Goal: Task Accomplishment & Management: Use online tool/utility

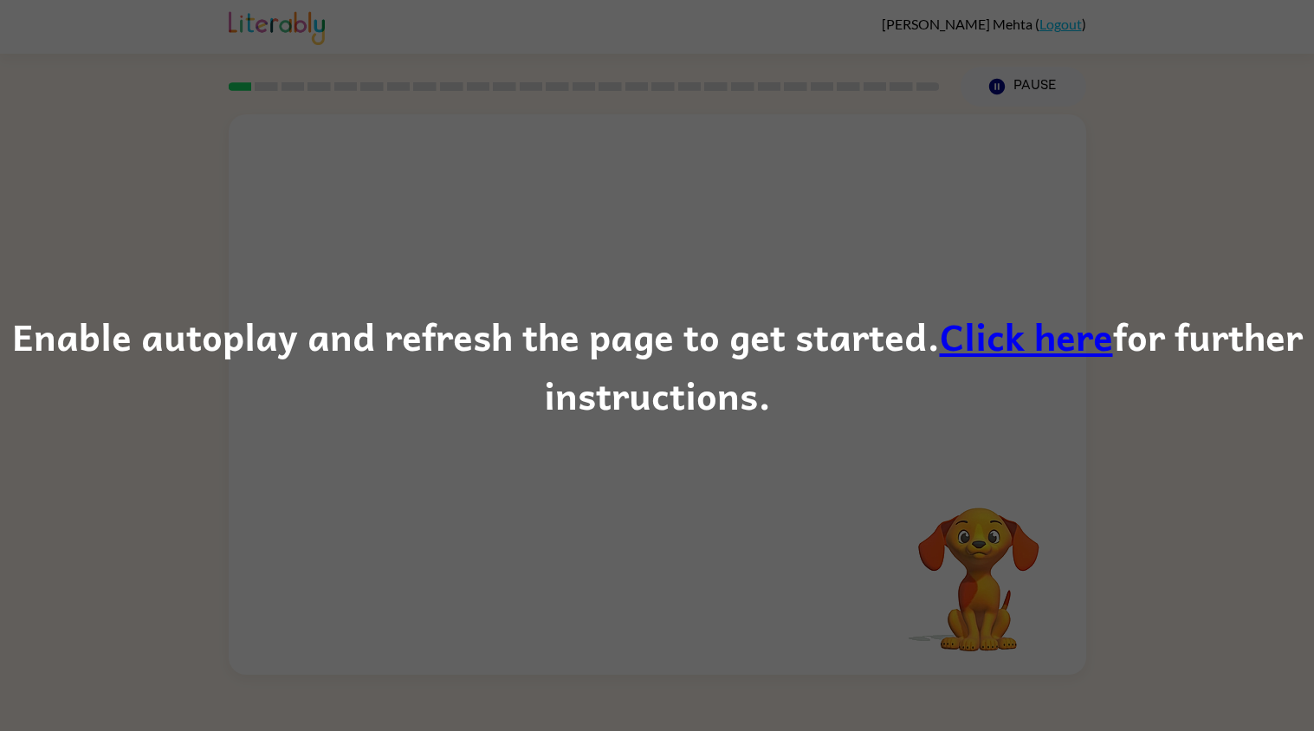
click at [1034, 344] on link "Click here" at bounding box center [1026, 336] width 173 height 58
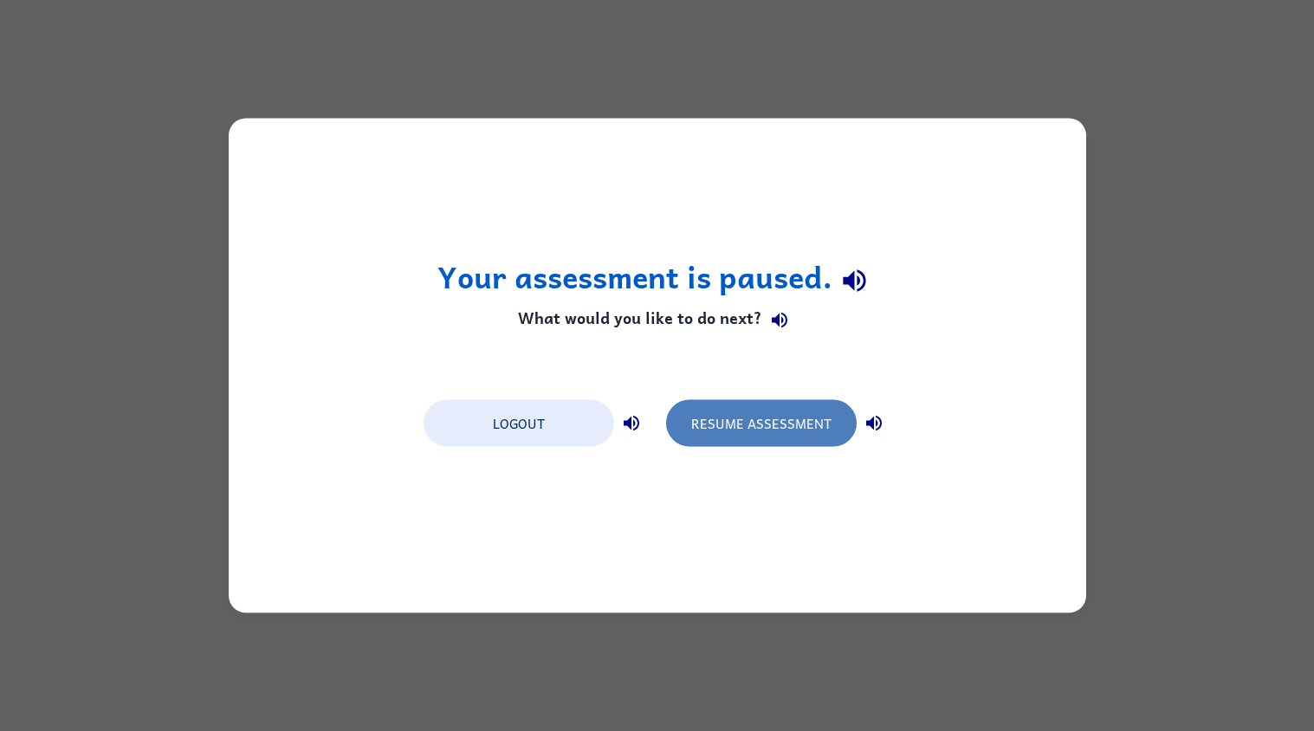
click at [786, 429] on button "Resume Assessment" at bounding box center [761, 423] width 191 height 47
click at [820, 415] on button "Resume Assessment" at bounding box center [761, 423] width 191 height 47
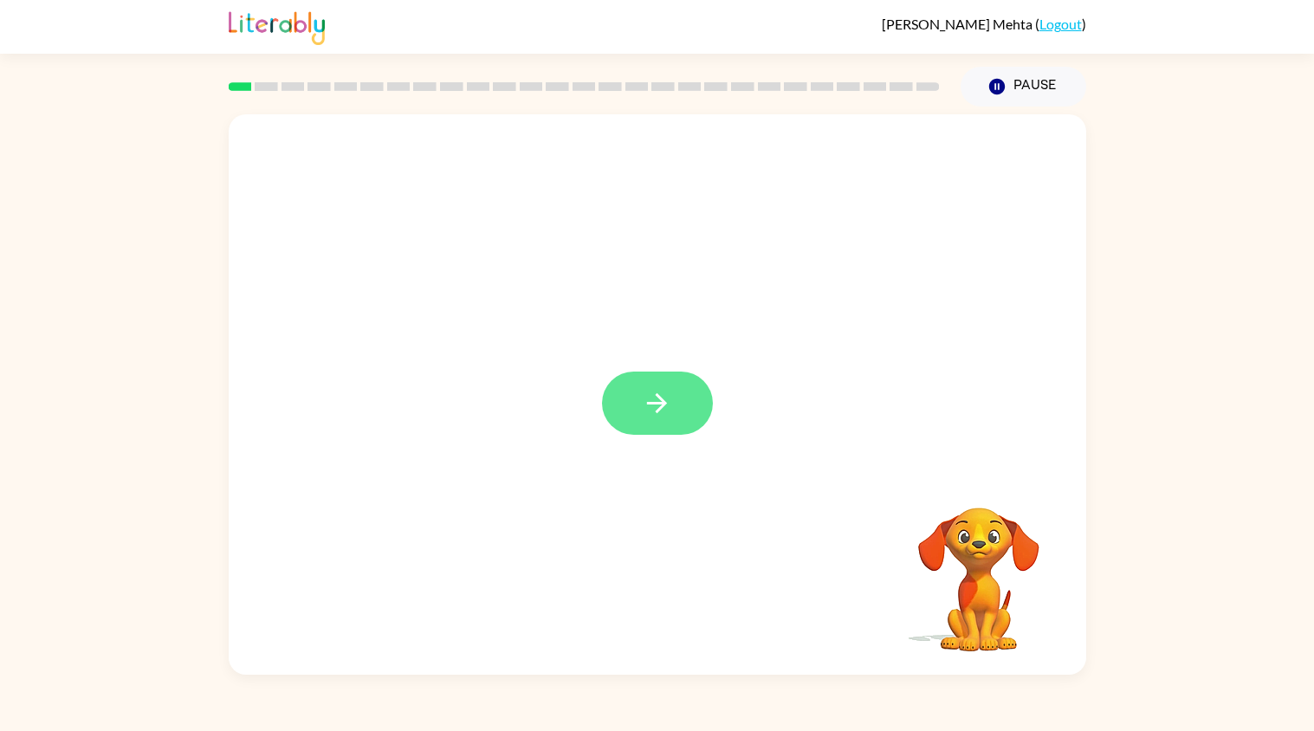
click at [658, 408] on icon "button" at bounding box center [657, 403] width 20 height 20
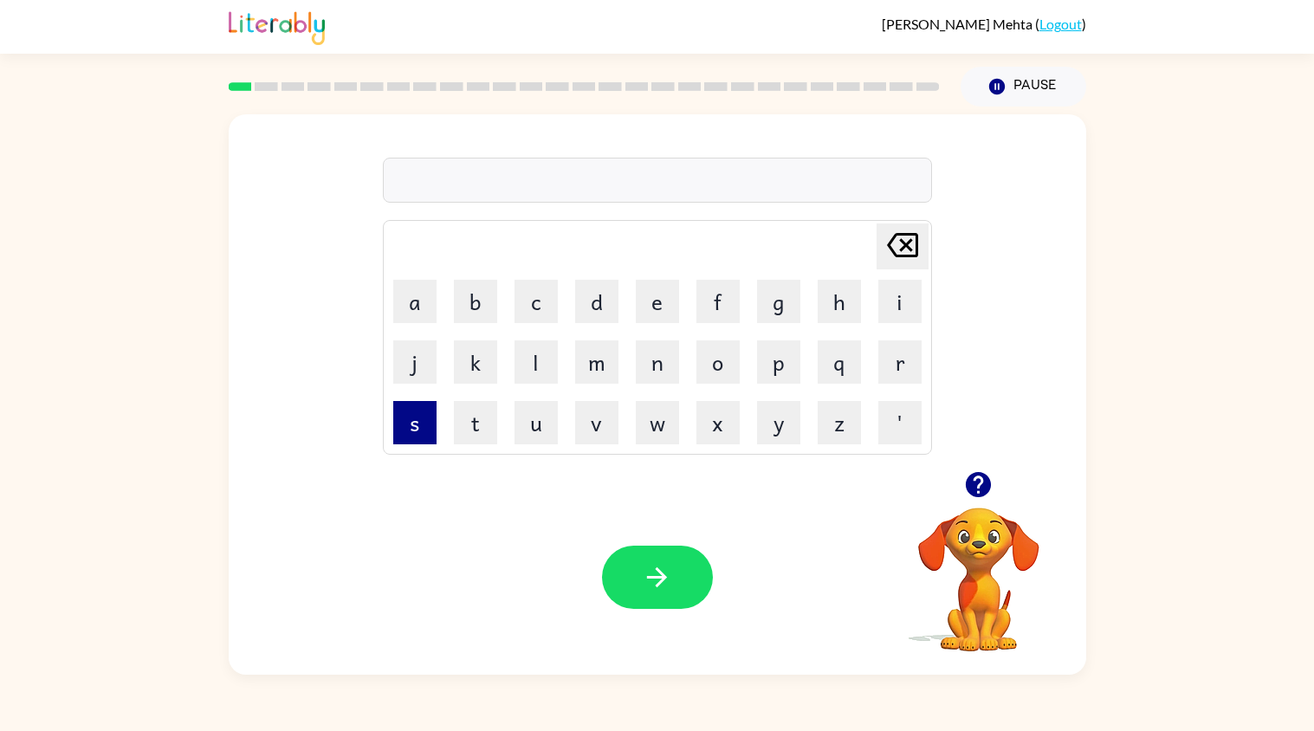
click at [416, 423] on button "s" at bounding box center [414, 422] width 43 height 43
click at [541, 429] on button "u" at bounding box center [536, 422] width 43 height 43
click at [430, 172] on div "su" at bounding box center [657, 181] width 539 height 36
click at [428, 182] on div "su" at bounding box center [657, 181] width 539 height 36
click at [392, 186] on div "su" at bounding box center [657, 181] width 539 height 36
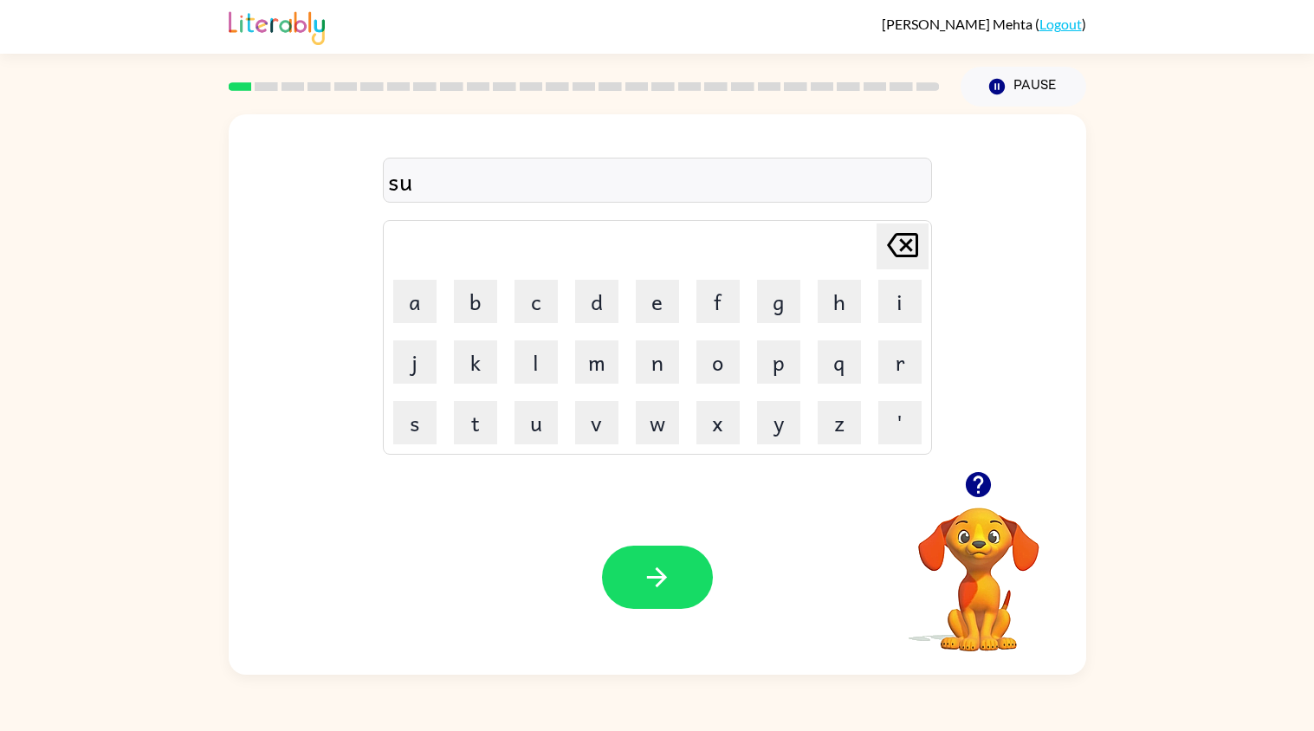
click at [417, 183] on div "su" at bounding box center [657, 181] width 539 height 36
click at [405, 183] on div "su" at bounding box center [657, 181] width 539 height 36
click at [908, 238] on icon "Delete Delete last character input" at bounding box center [903, 245] width 42 height 42
type button "delete"
click at [666, 588] on icon "button" at bounding box center [657, 577] width 30 height 30
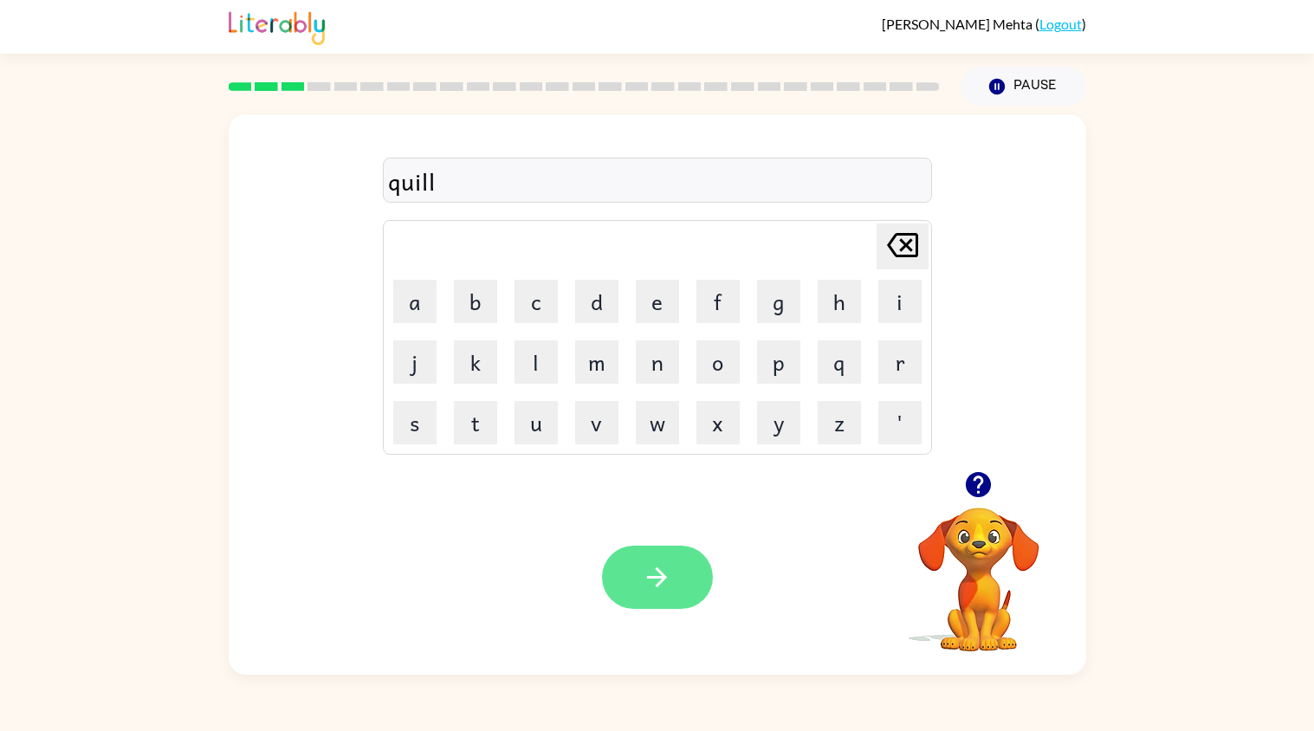
click at [652, 591] on icon "button" at bounding box center [657, 577] width 30 height 30
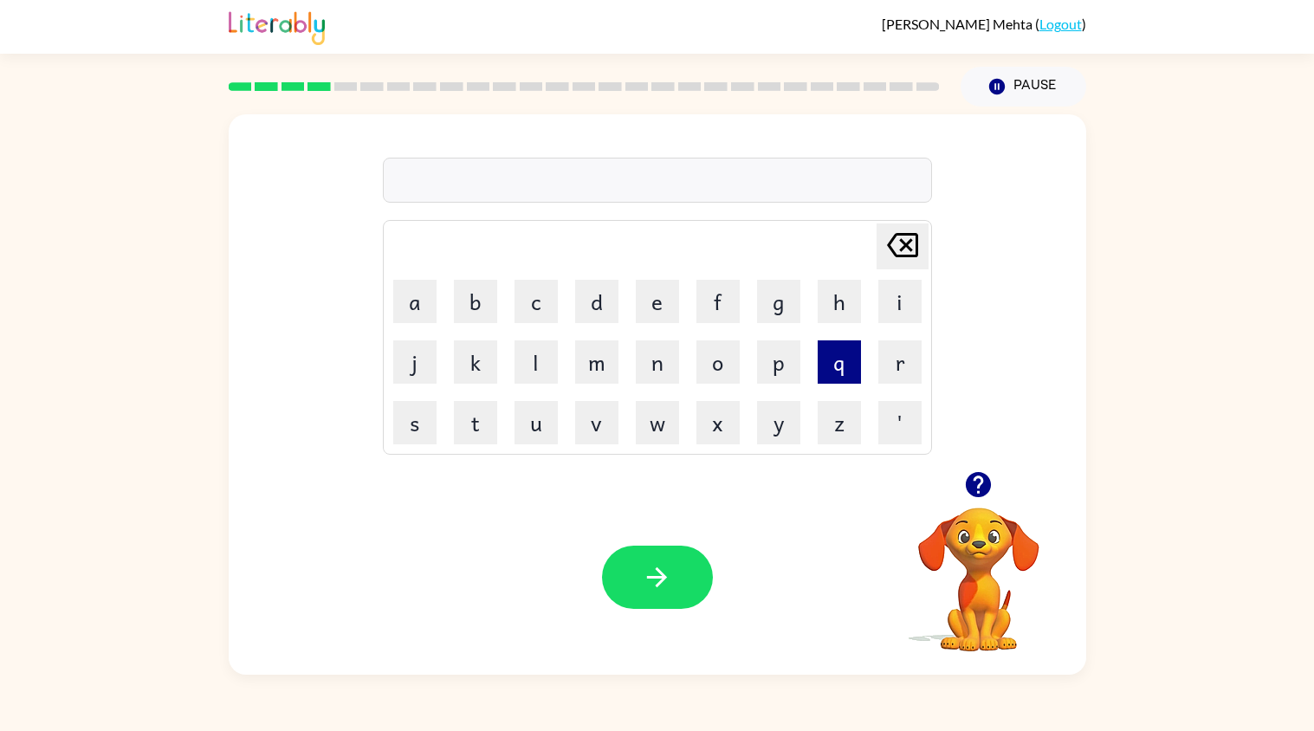
click at [823, 379] on button "q" at bounding box center [839, 361] width 43 height 43
click at [535, 435] on button "u" at bounding box center [536, 422] width 43 height 43
click at [883, 311] on button "i" at bounding box center [899, 301] width 43 height 43
click at [521, 310] on button "c" at bounding box center [536, 301] width 43 height 43
type button "c"
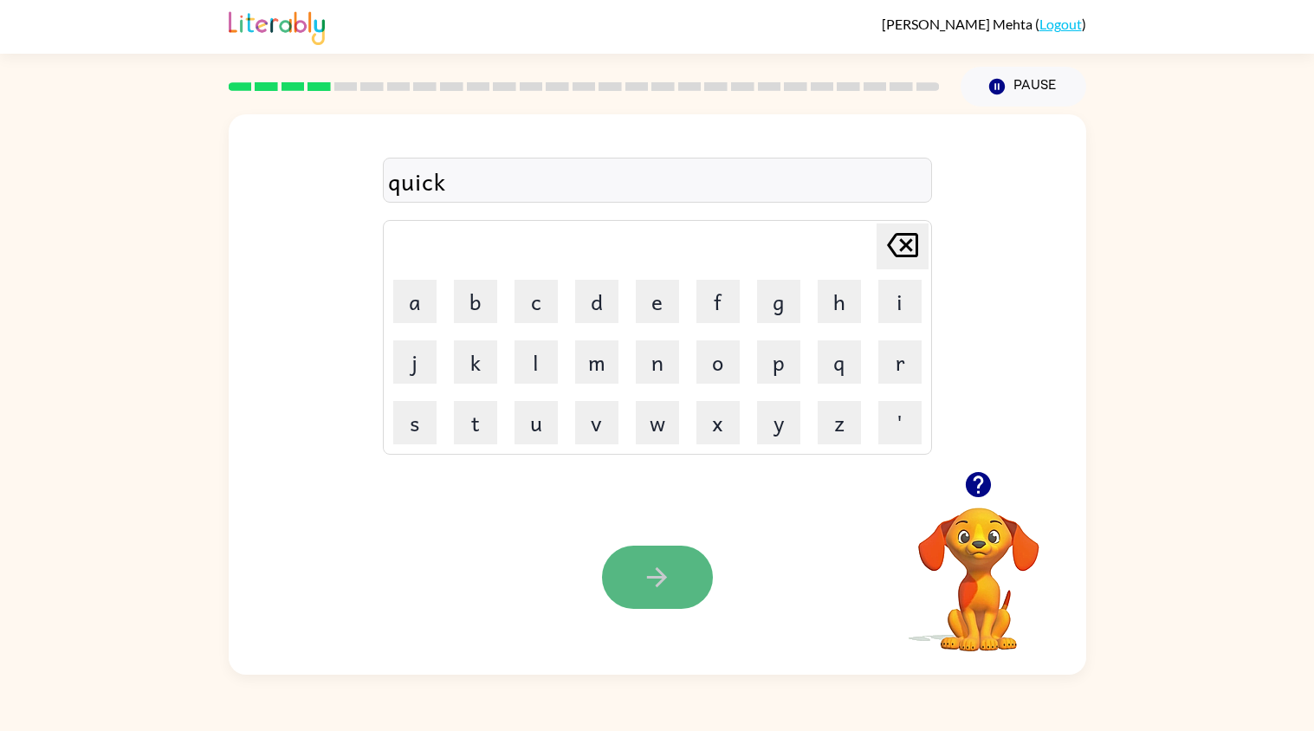
click at [625, 584] on button "button" at bounding box center [657, 577] width 111 height 63
click at [691, 581] on button "button" at bounding box center [657, 577] width 111 height 63
click at [708, 567] on button "button" at bounding box center [657, 577] width 111 height 63
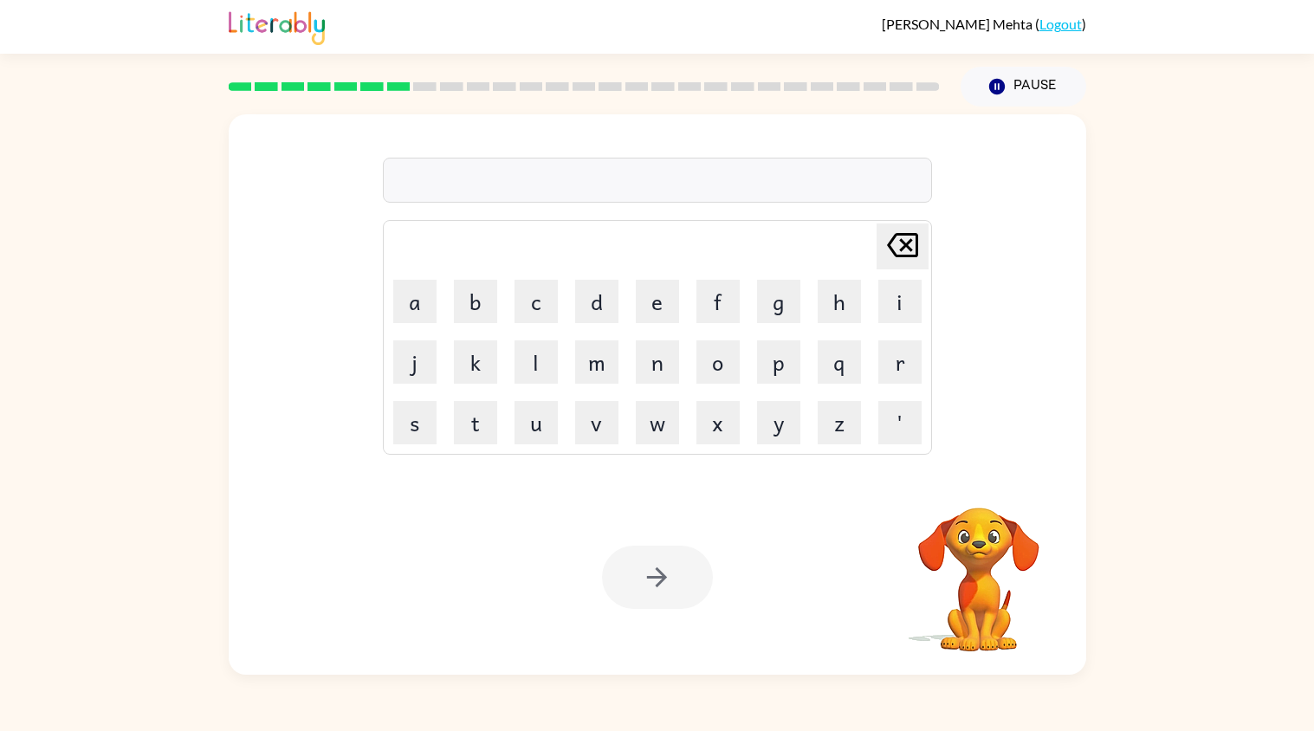
click at [593, 171] on div at bounding box center [657, 180] width 549 height 45
click at [656, 568] on icon "button" at bounding box center [657, 577] width 20 height 20
click at [477, 172] on div at bounding box center [657, 180] width 549 height 45
click at [393, 166] on div at bounding box center [657, 180] width 549 height 45
click at [405, 179] on div at bounding box center [657, 180] width 549 height 45
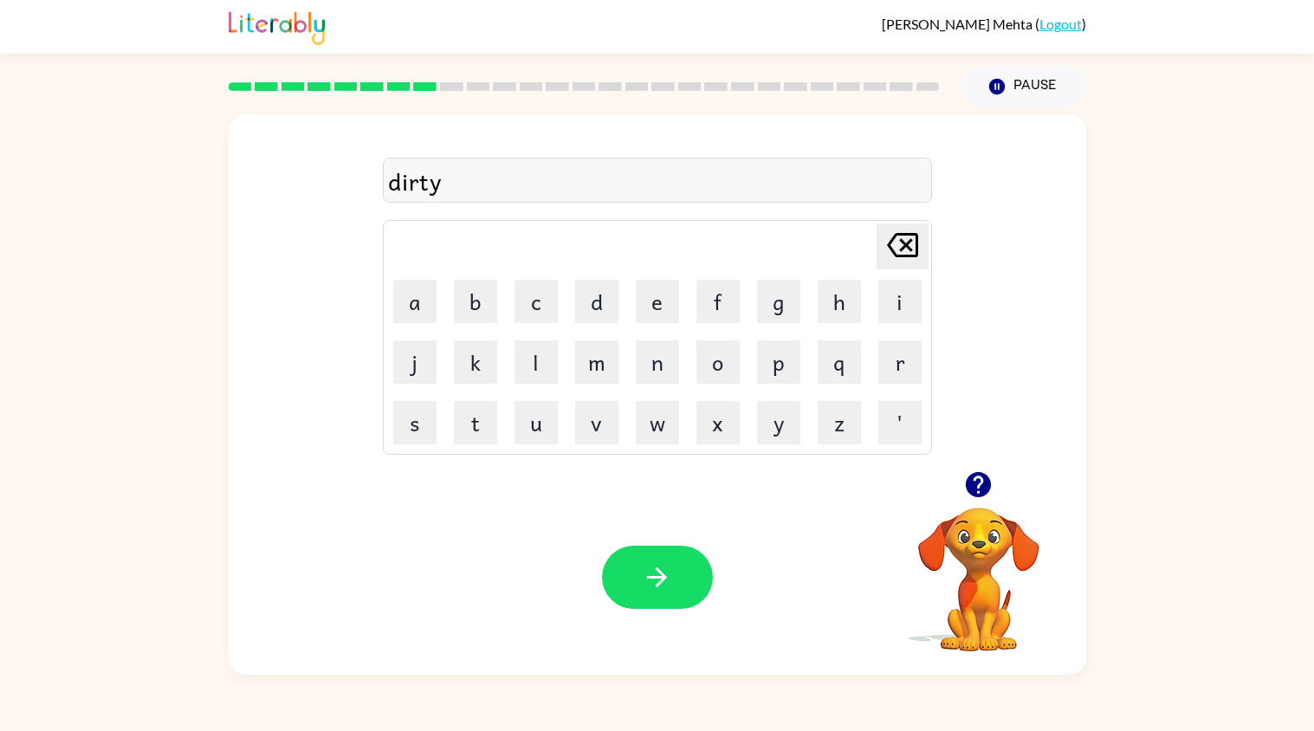
click at [659, 616] on div "Your browser must support playing .mp4 files to use Literably. Please try using…" at bounding box center [658, 577] width 858 height 195
click at [647, 582] on icon "button" at bounding box center [657, 577] width 30 height 30
click at [891, 242] on icon "Delete Delete last character input" at bounding box center [903, 245] width 42 height 42
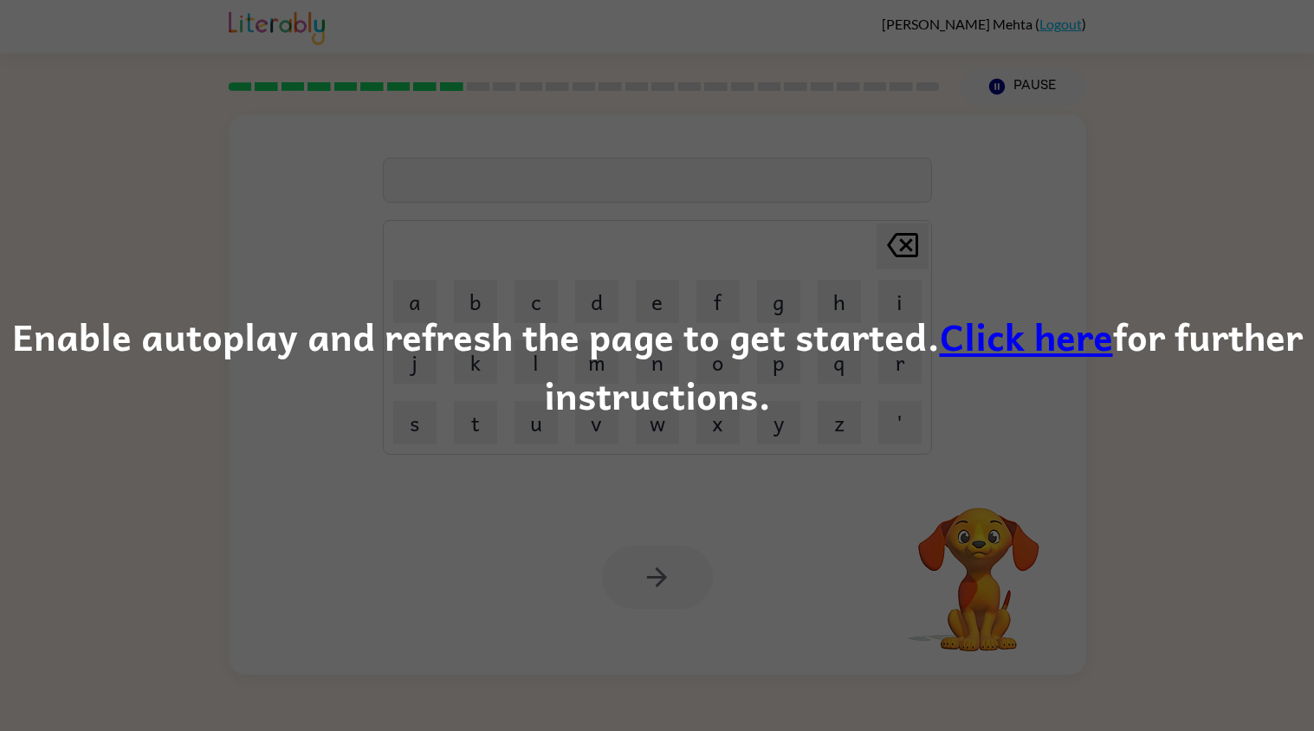
click at [685, 404] on div "Enable autoplay and refresh the page to get started. Click here for further ins…" at bounding box center [657, 366] width 1314 height 118
click at [735, 341] on div "Enable autoplay and refresh the page to get started. Click here for further ins…" at bounding box center [657, 366] width 1314 height 118
click at [1014, 346] on link "Click here" at bounding box center [1026, 336] width 173 height 58
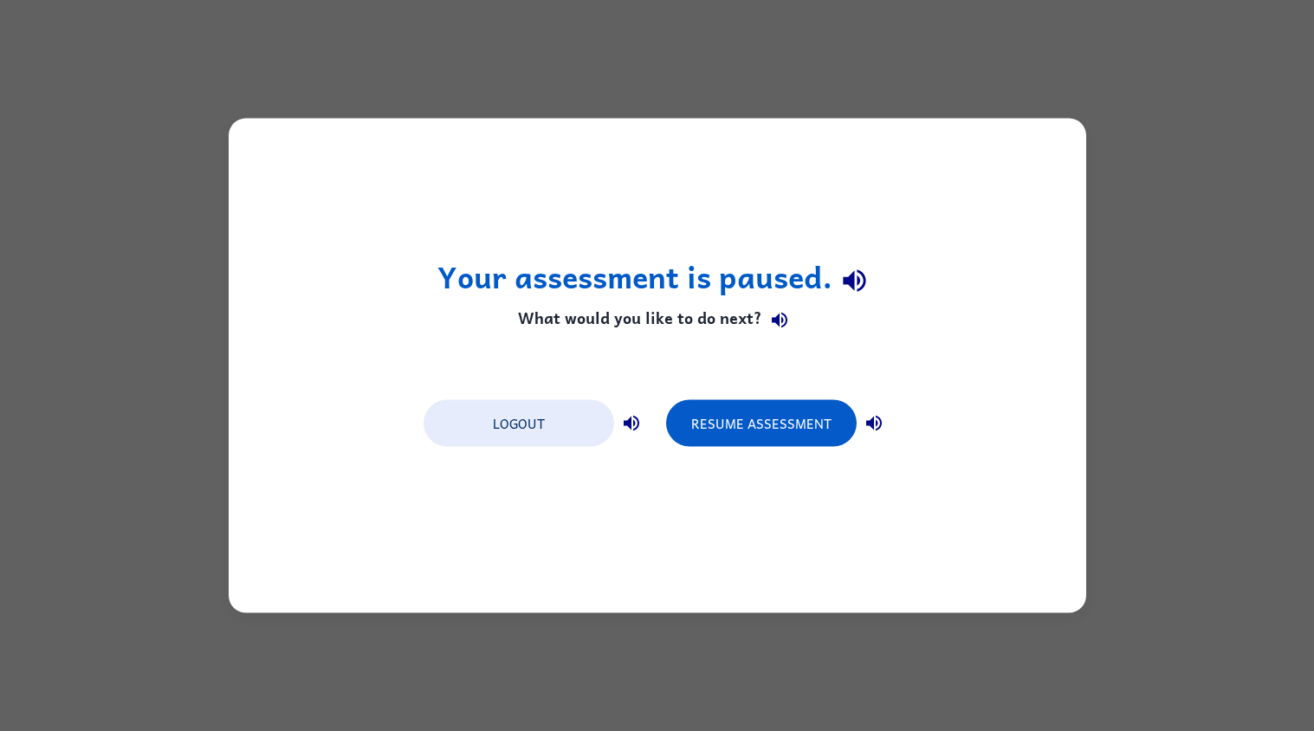
click at [772, 424] on button "Resume Assessment" at bounding box center [761, 423] width 191 height 47
click at [730, 376] on div "Your assessment is paused. What would you like to do next? Logout Resume Assess…" at bounding box center [658, 366] width 858 height 495
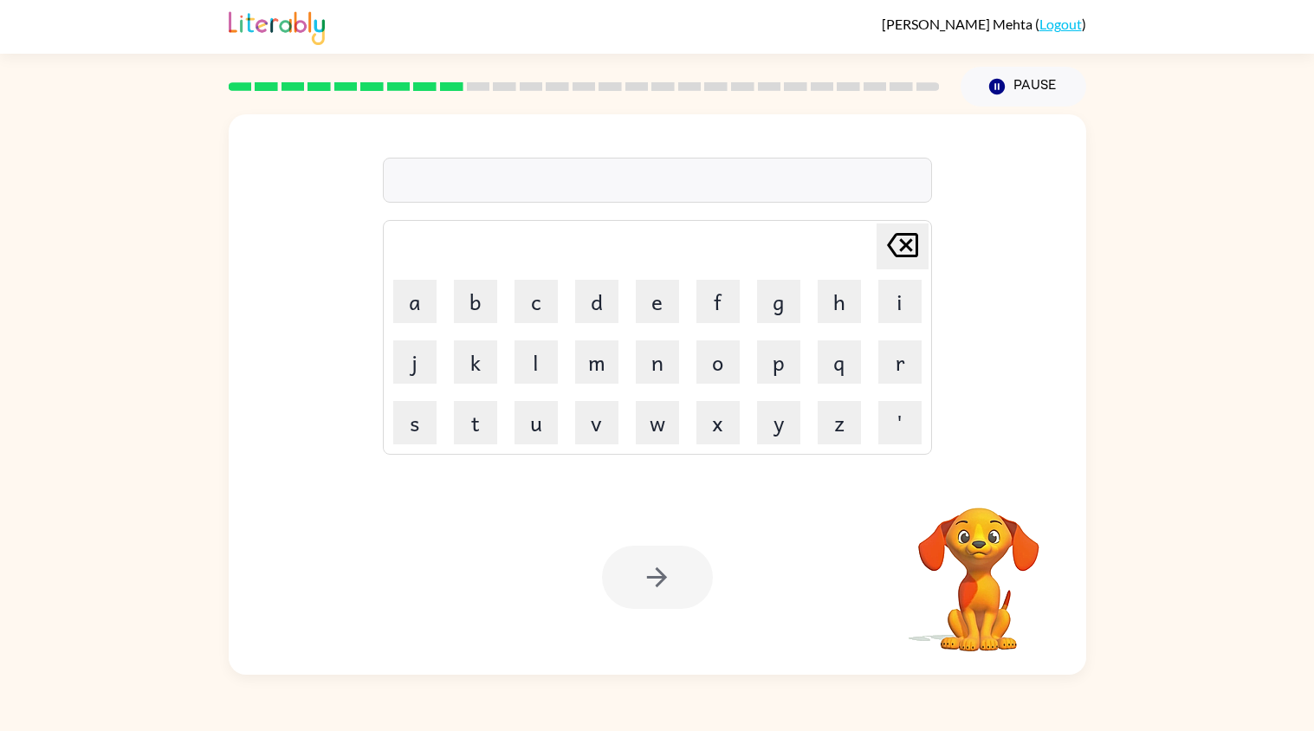
click at [740, 196] on div at bounding box center [657, 180] width 549 height 45
click at [730, 191] on div at bounding box center [657, 180] width 549 height 45
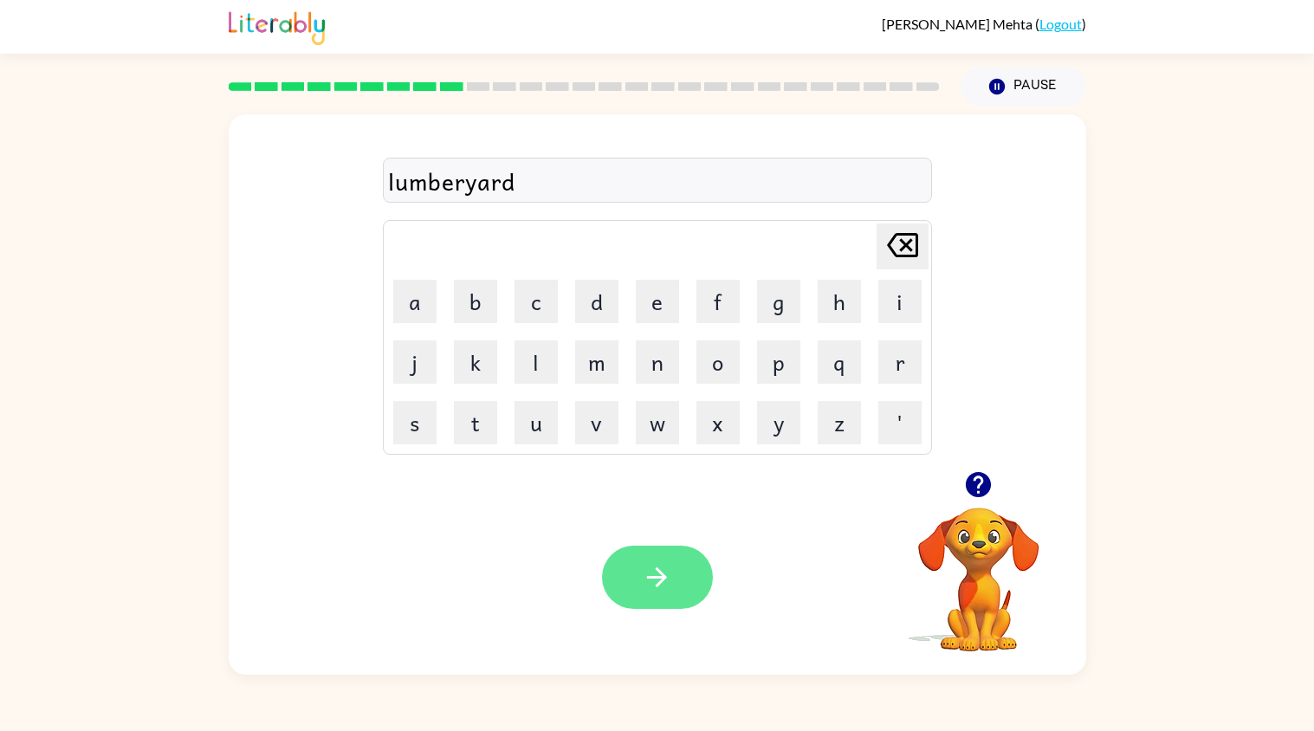
click at [647, 572] on icon "button" at bounding box center [657, 577] width 30 height 30
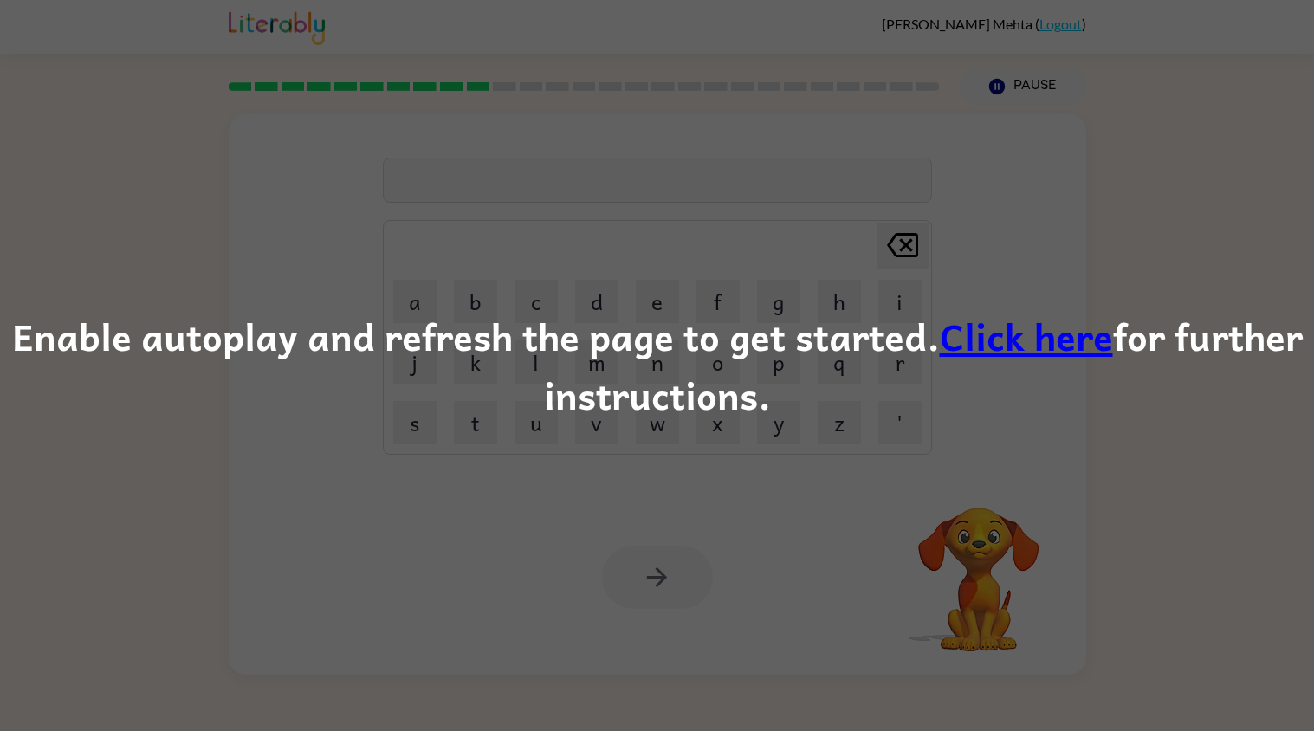
click at [1022, 363] on link "Click here" at bounding box center [1026, 336] width 173 height 58
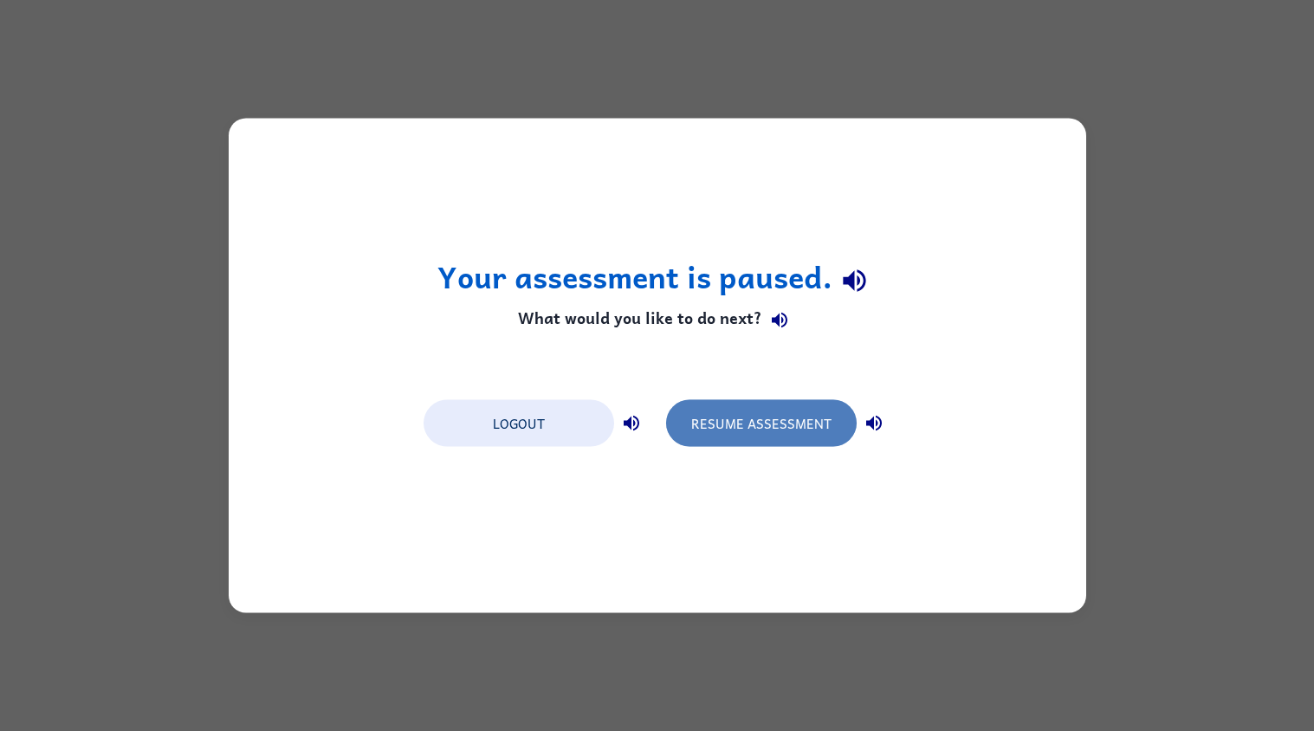
click at [711, 436] on button "Resume Assessment" at bounding box center [761, 423] width 191 height 47
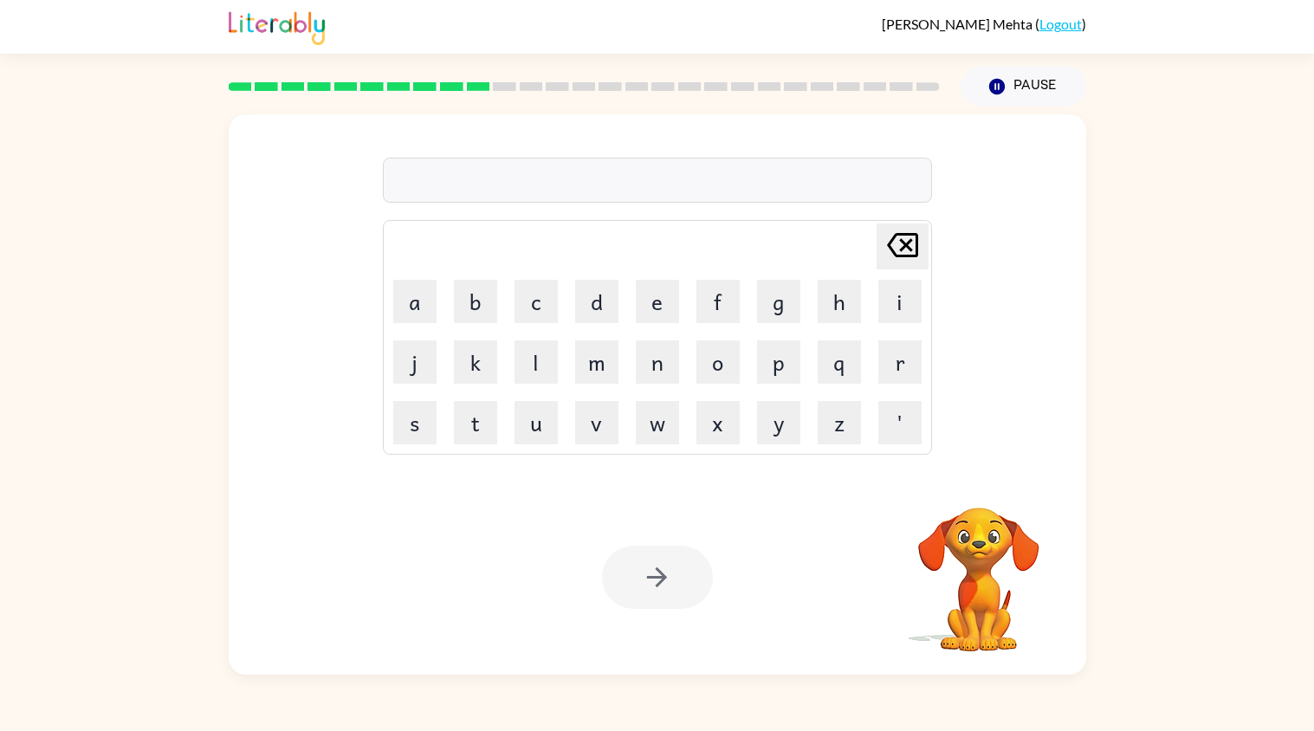
click at [711, 436] on button "x" at bounding box center [718, 422] width 43 height 43
type button "x"
click at [678, 591] on button "button" at bounding box center [657, 577] width 111 height 63
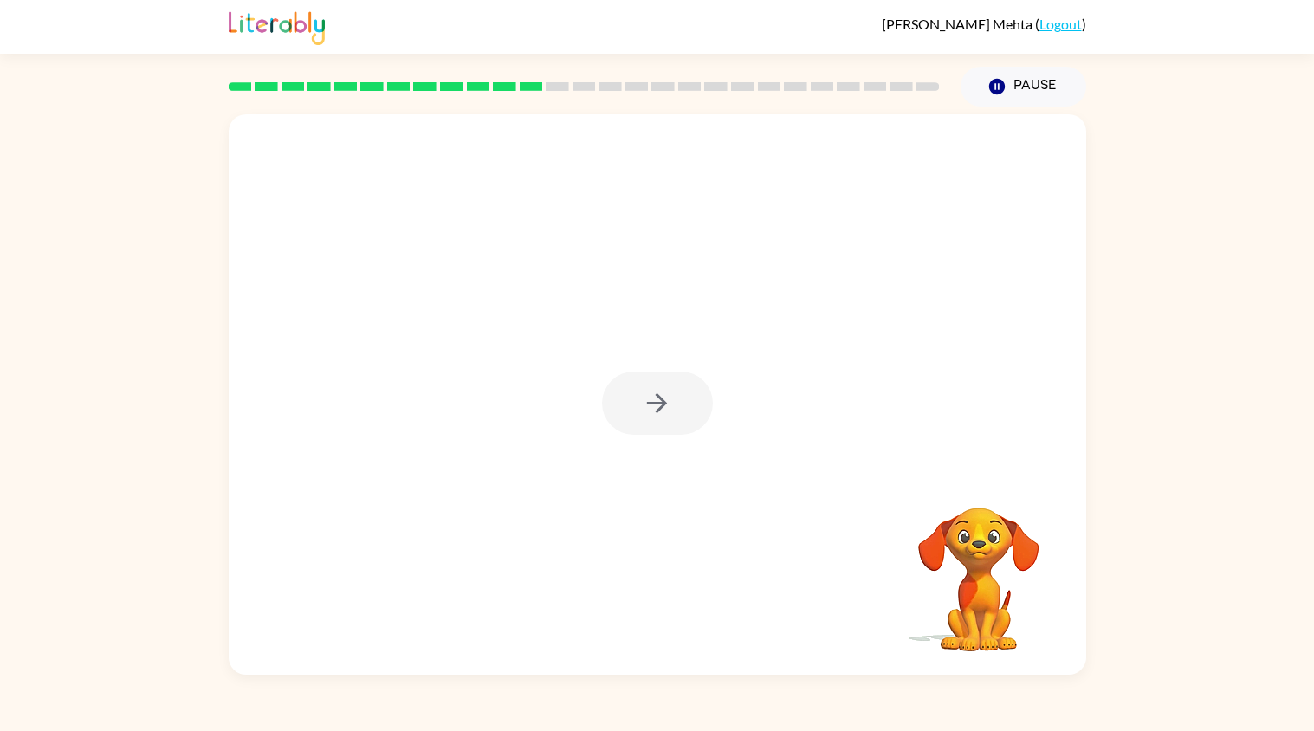
click at [671, 402] on div at bounding box center [657, 403] width 111 height 63
click at [654, 393] on icon "button" at bounding box center [657, 403] width 30 height 30
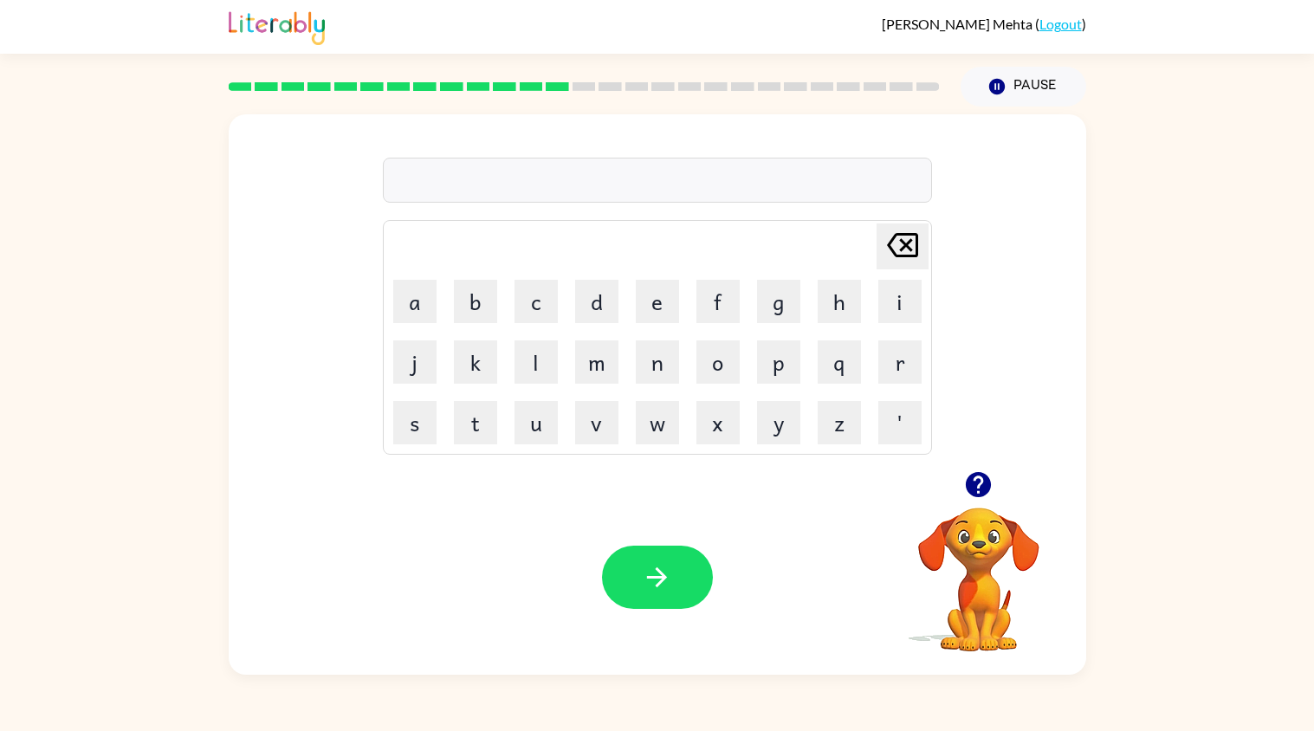
click at [1114, 123] on div "Delete Delete last character input a b c d e f g h i j k l m n o p q r s t u v …" at bounding box center [657, 391] width 1314 height 568
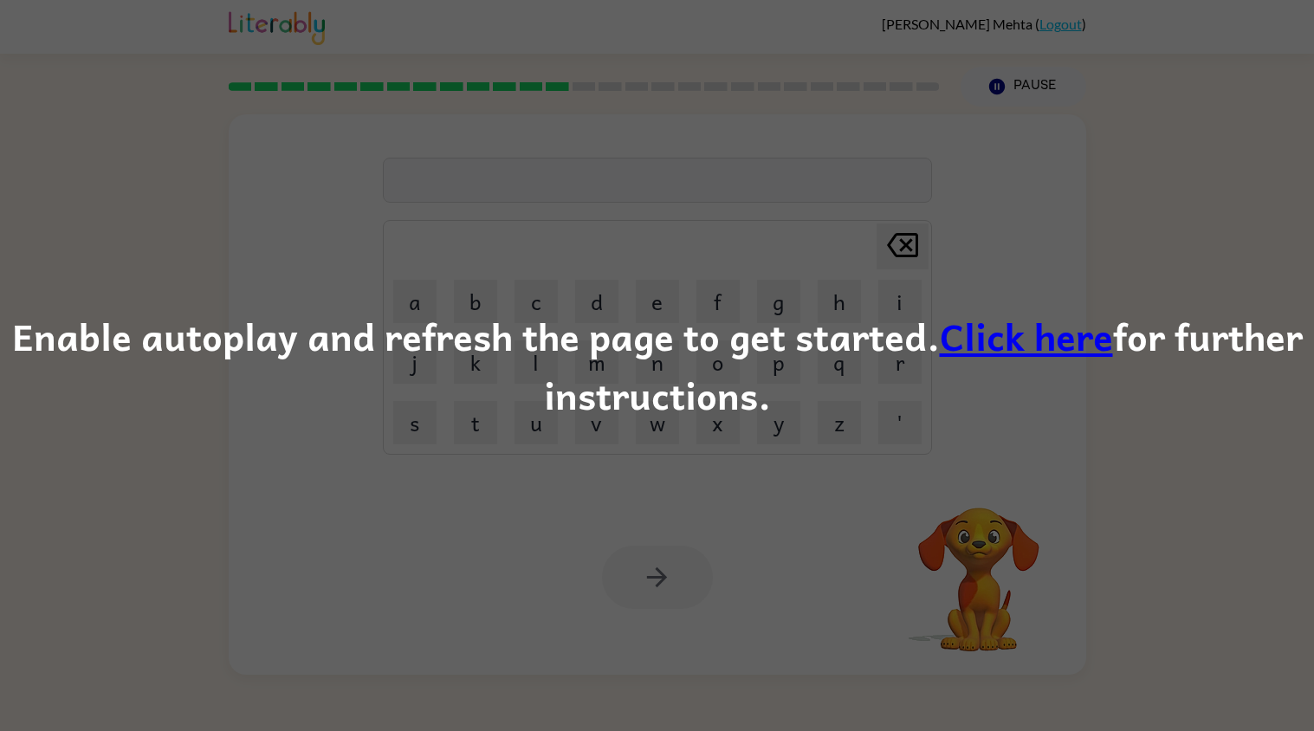
click at [1068, 340] on link "Click here" at bounding box center [1026, 336] width 173 height 58
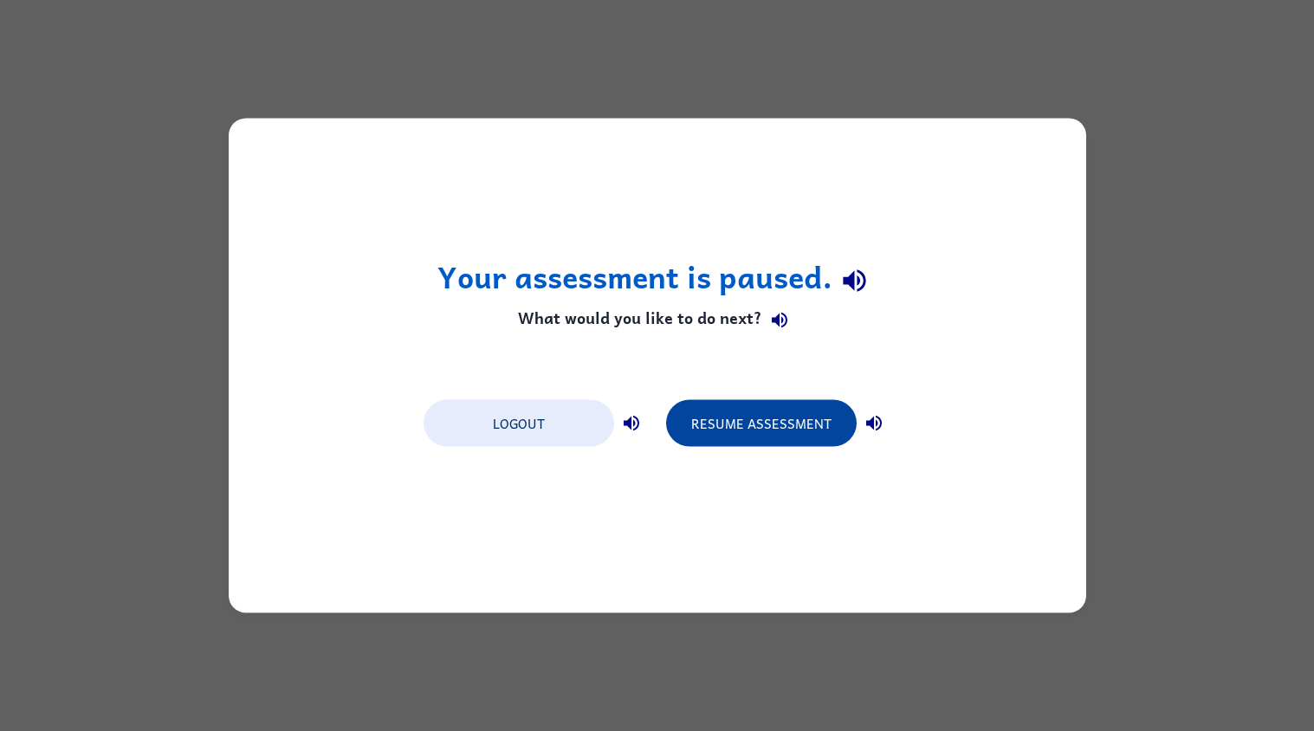
click at [759, 419] on button "Resume Assessment" at bounding box center [761, 423] width 191 height 47
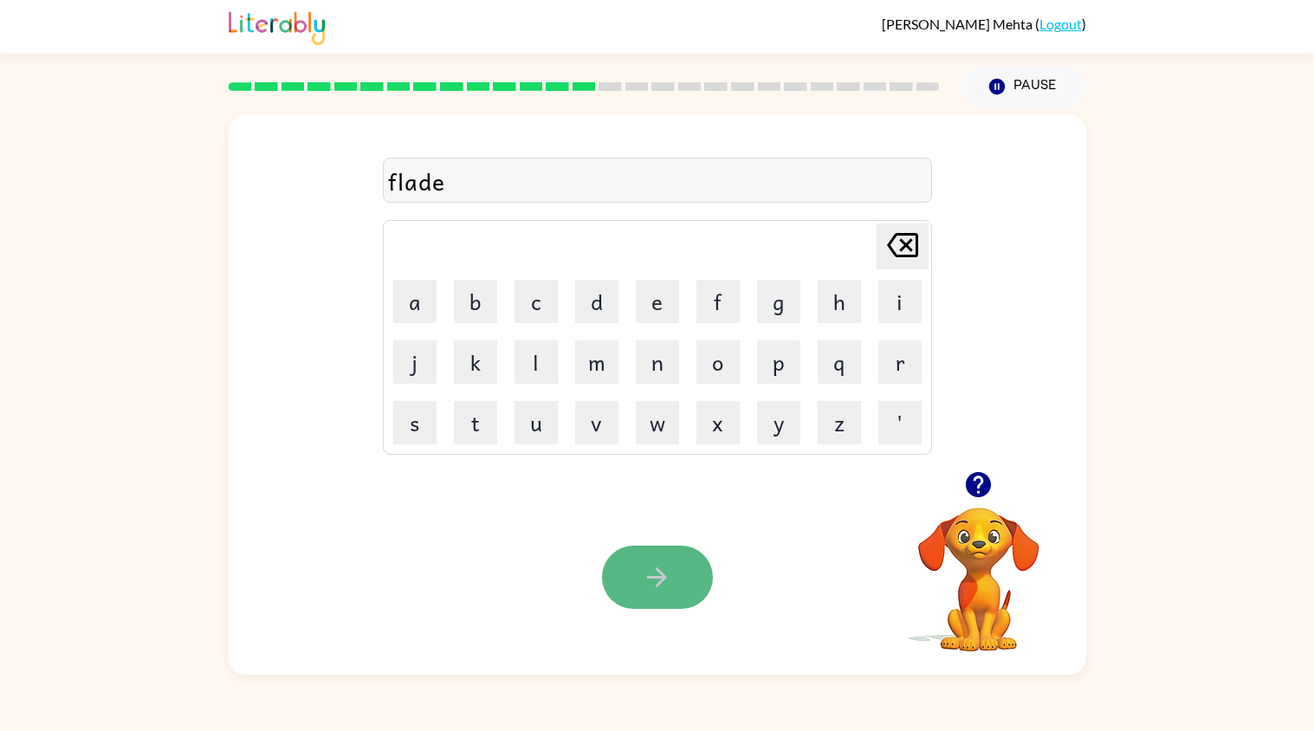
click at [676, 580] on button "button" at bounding box center [657, 577] width 111 height 63
click at [684, 571] on button "button" at bounding box center [657, 577] width 111 height 63
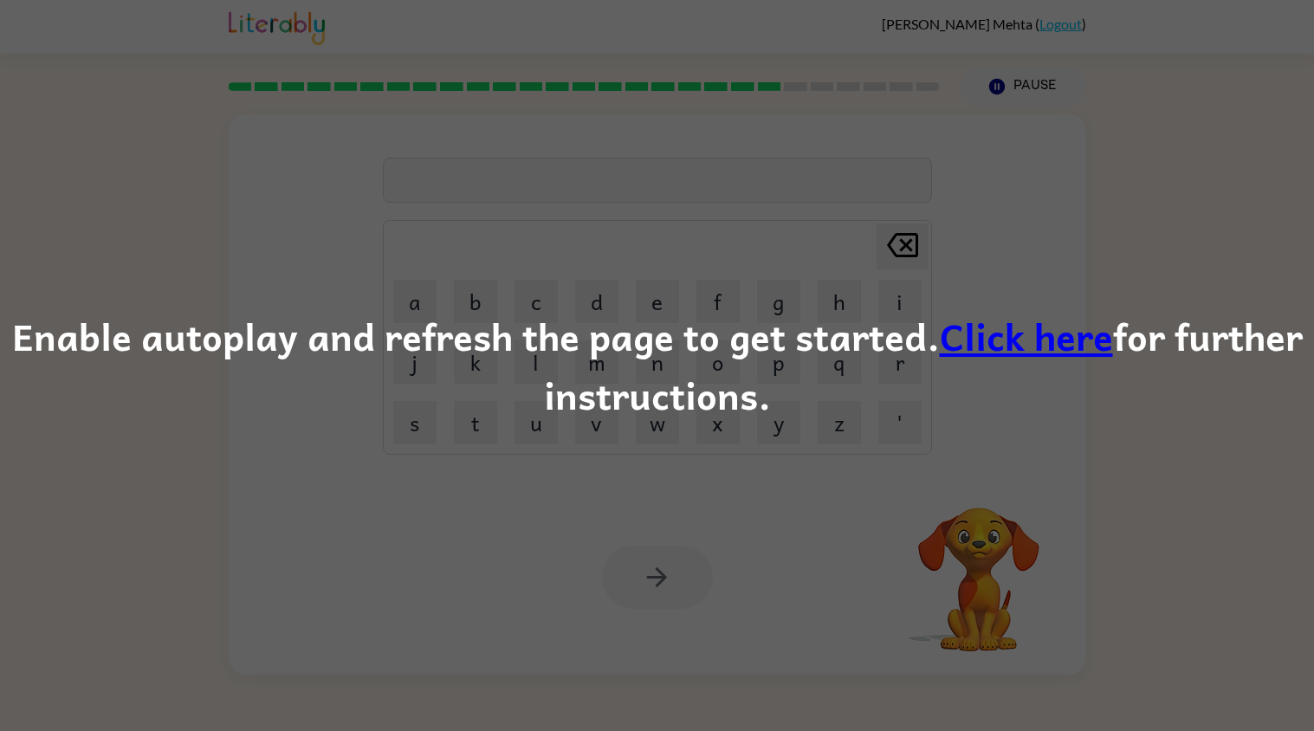
click at [1013, 370] on div "Enable autoplay and refresh the page to get started. Click here for further ins…" at bounding box center [657, 366] width 1314 height 118
click at [1058, 324] on link "Click here" at bounding box center [1026, 336] width 173 height 58
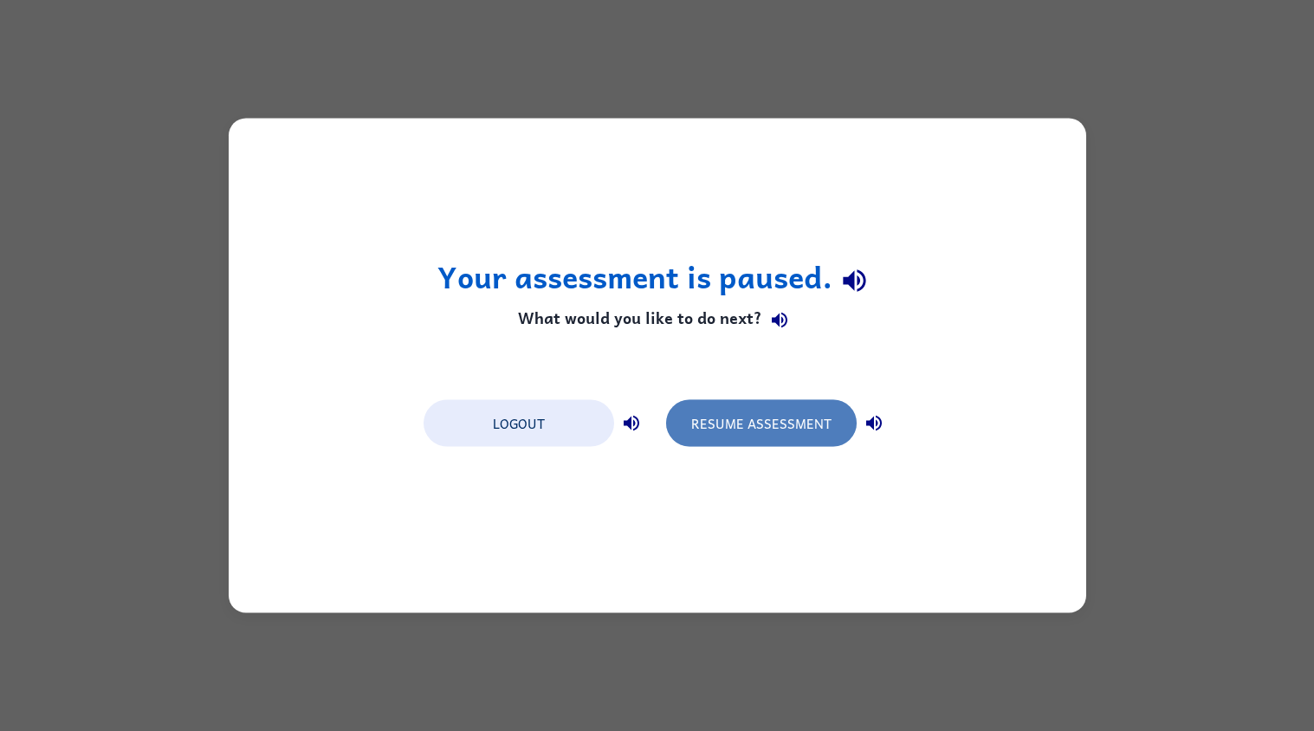
click at [780, 439] on button "Resume Assessment" at bounding box center [761, 423] width 191 height 47
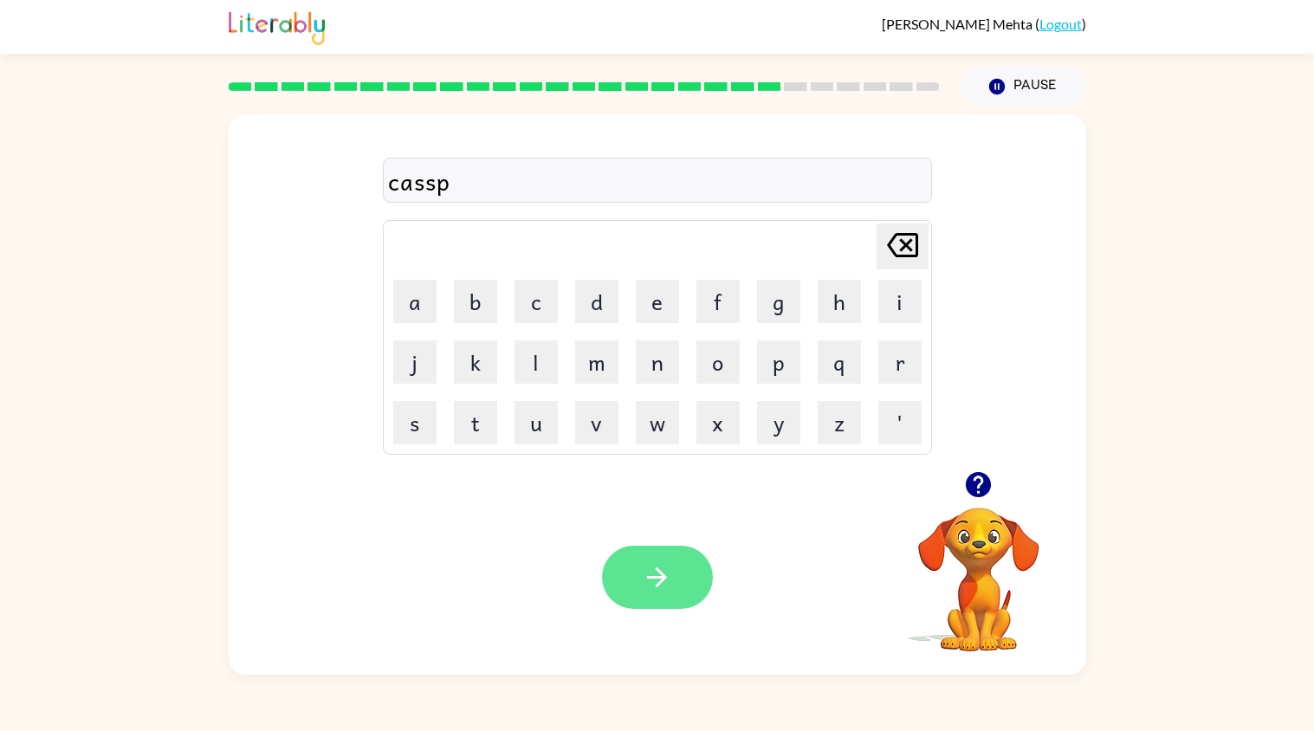
click at [669, 583] on icon "button" at bounding box center [657, 577] width 30 height 30
click at [635, 576] on button "button" at bounding box center [657, 577] width 111 height 63
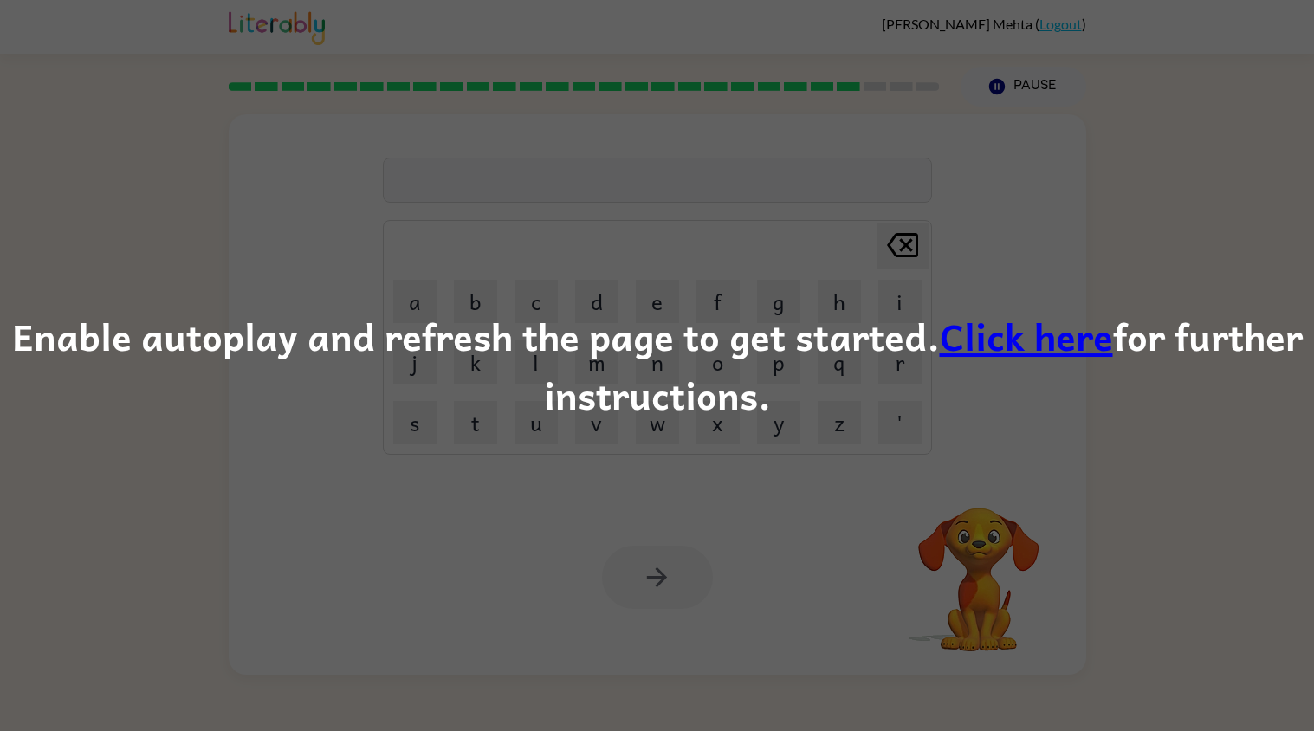
click at [1002, 343] on link "Click here" at bounding box center [1026, 336] width 173 height 58
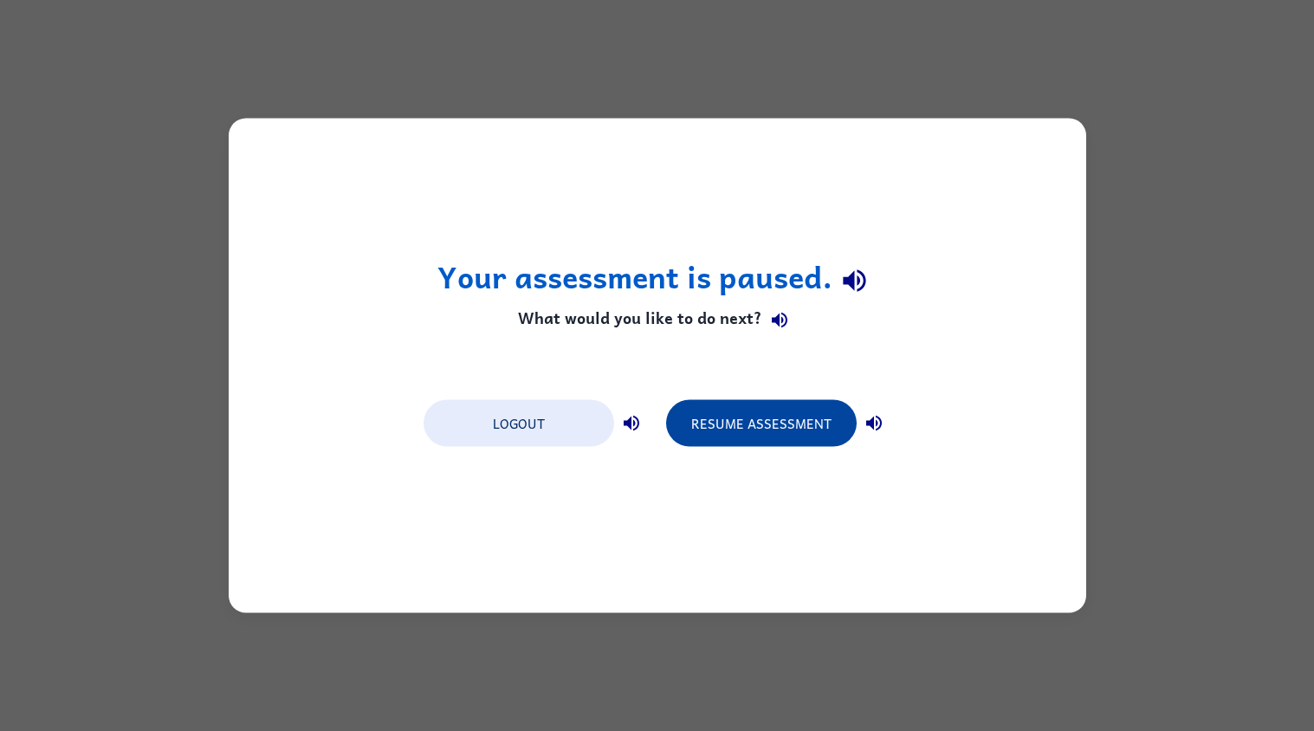
click at [799, 420] on button "Resume Assessment" at bounding box center [761, 423] width 191 height 47
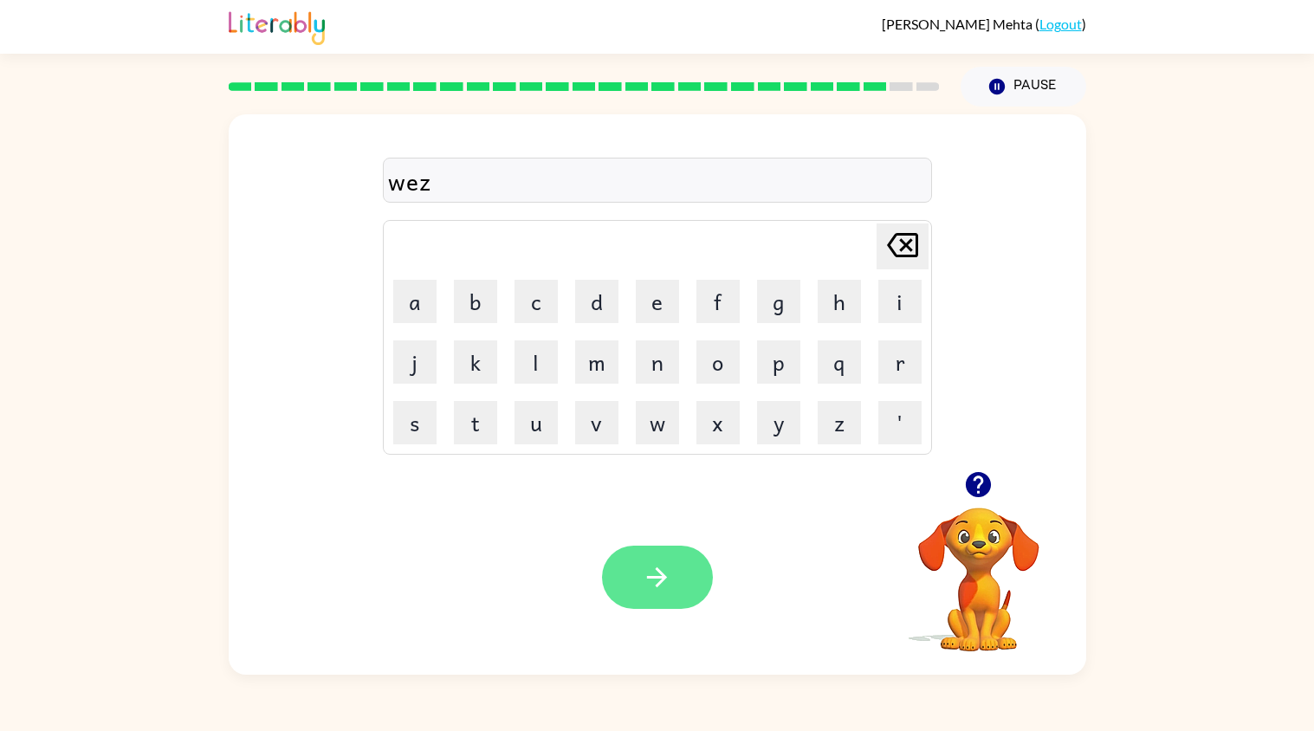
click at [636, 574] on button "button" at bounding box center [657, 577] width 111 height 63
click at [645, 580] on icon "button" at bounding box center [657, 577] width 30 height 30
